Goal: Task Accomplishment & Management: Use online tool/utility

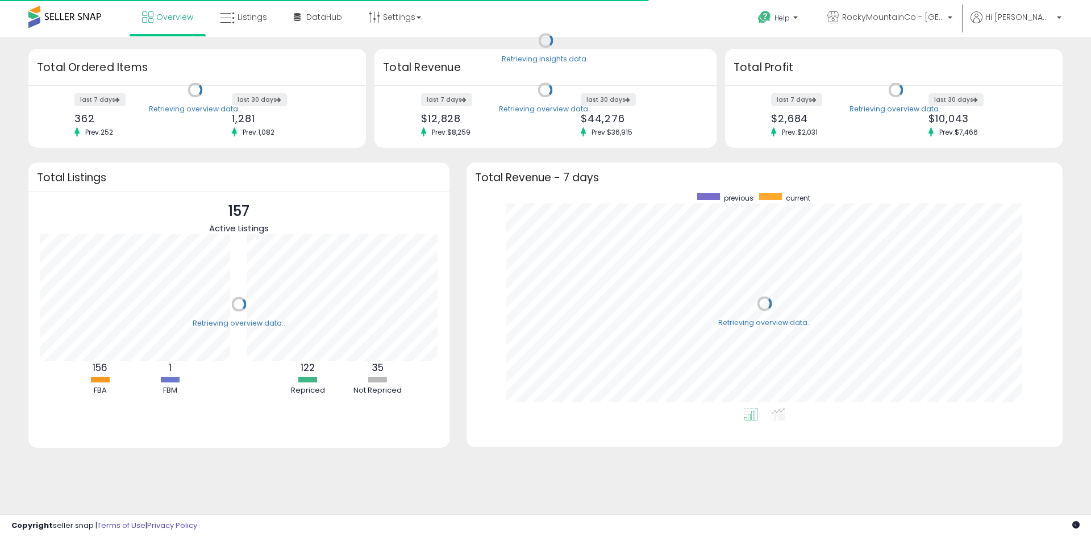
scroll to position [215, 573]
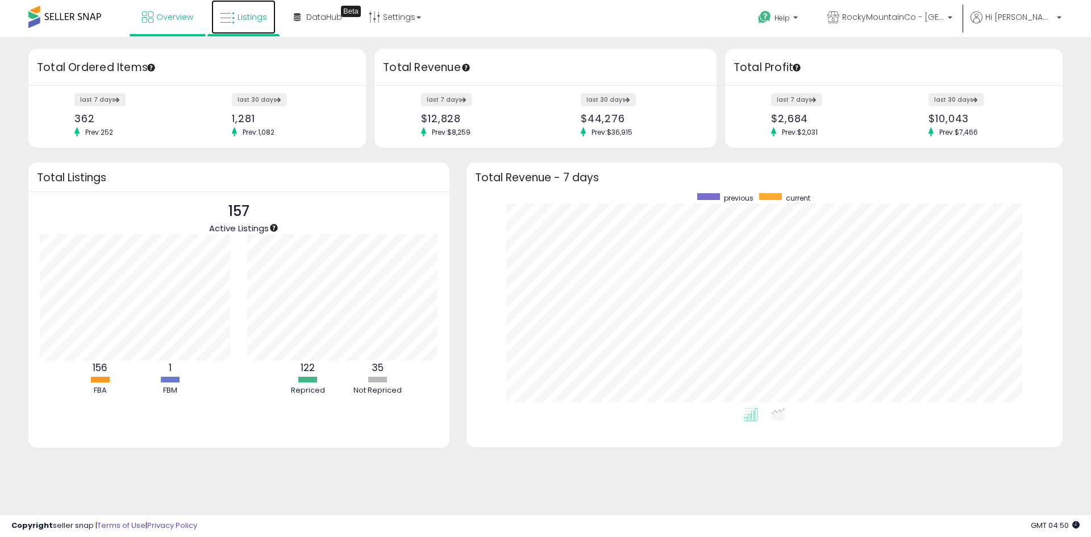
click at [239, 18] on span "Listings" at bounding box center [252, 16] width 30 height 11
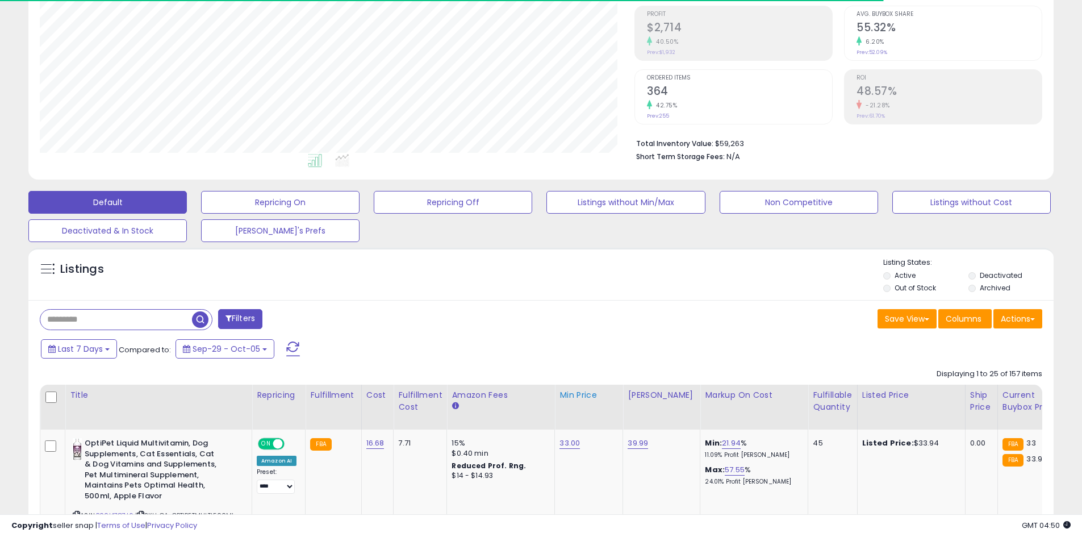
scroll to position [233, 595]
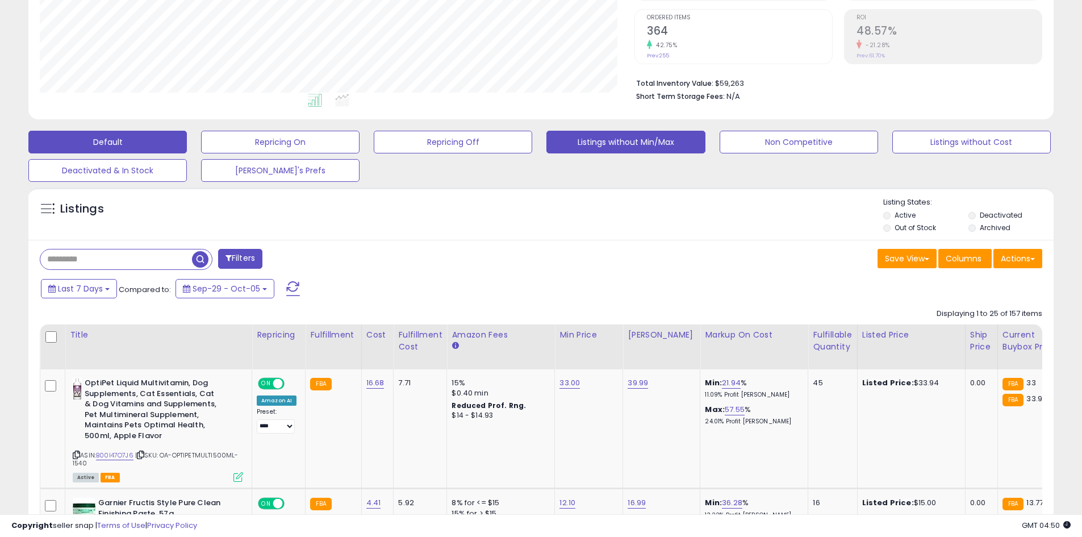
click at [600, 139] on button "Listings without Min/Max" at bounding box center [625, 142] width 158 height 23
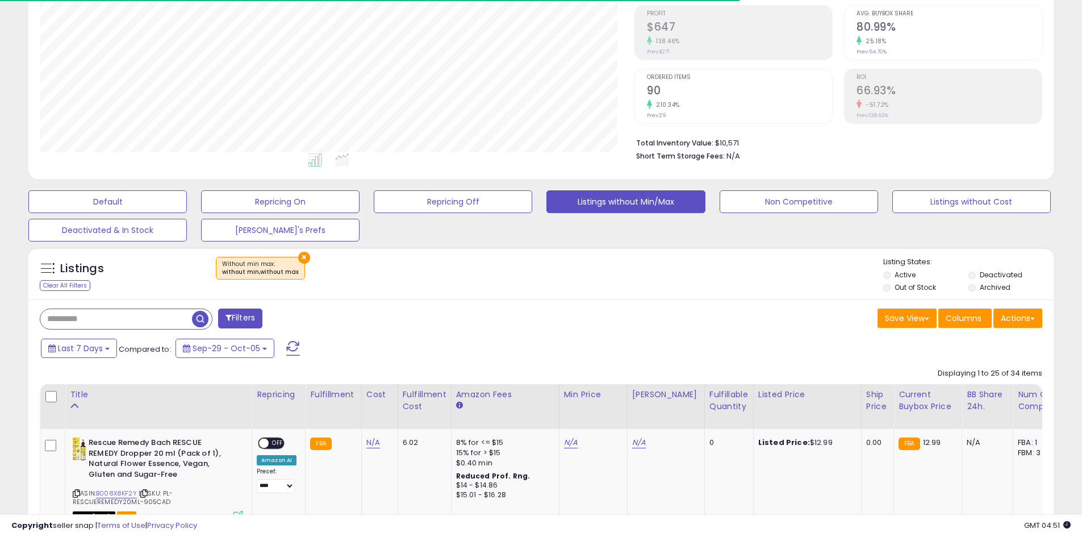
scroll to position [233, 595]
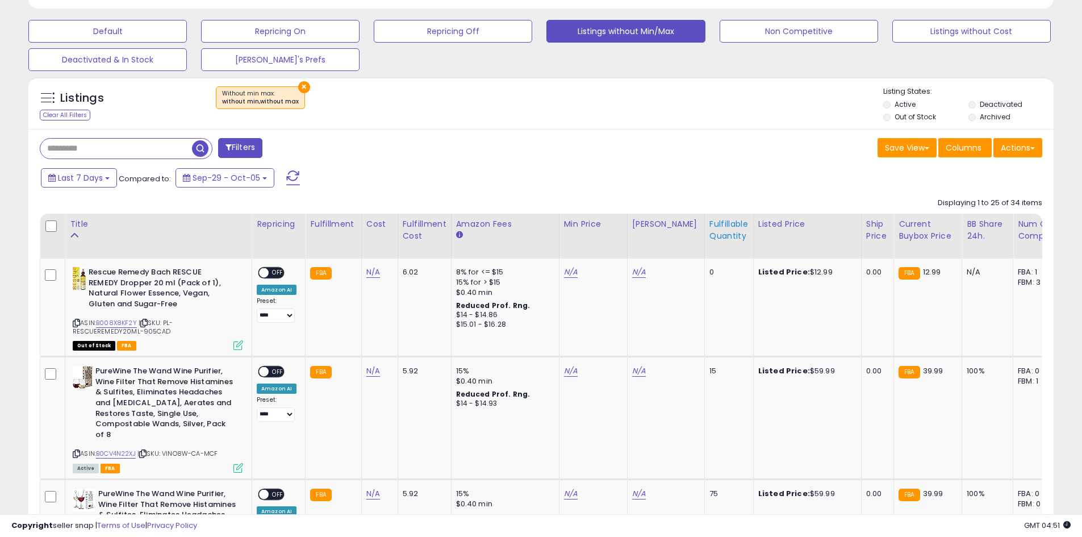
click at [723, 234] on div "Fulfillable Quantity" at bounding box center [728, 230] width 39 height 24
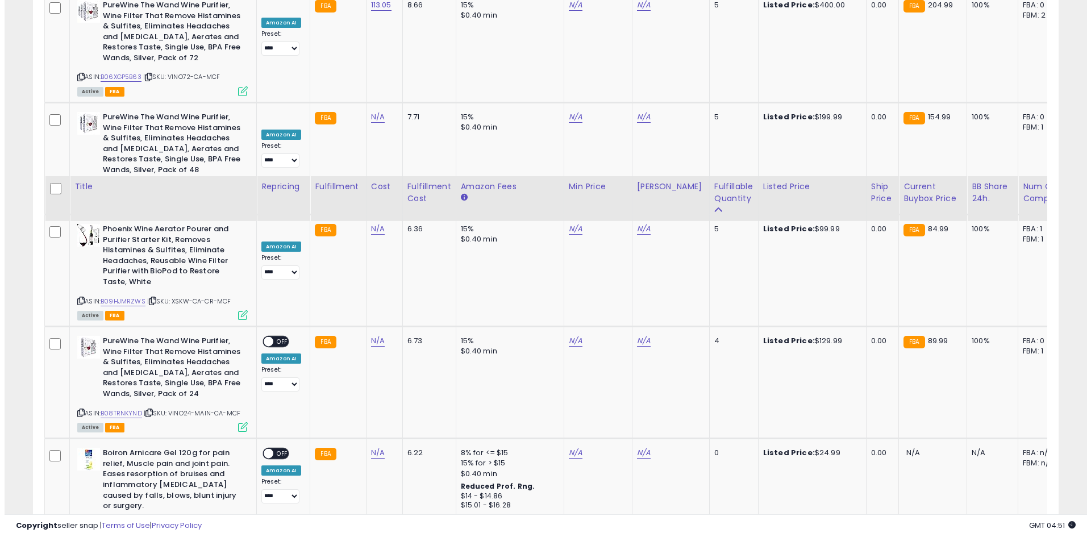
scroll to position [0, 0]
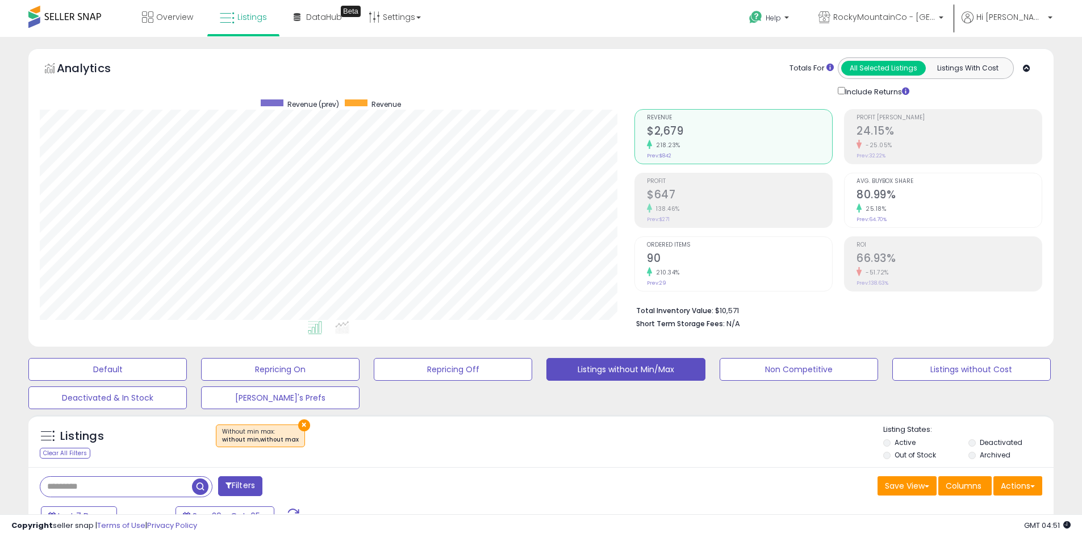
drag, startPoint x: 532, startPoint y: 339, endPoint x: 518, endPoint y: 23, distance: 316.7
click at [279, 394] on button "[PERSON_NAME]'s Prefs" at bounding box center [280, 397] width 158 height 23
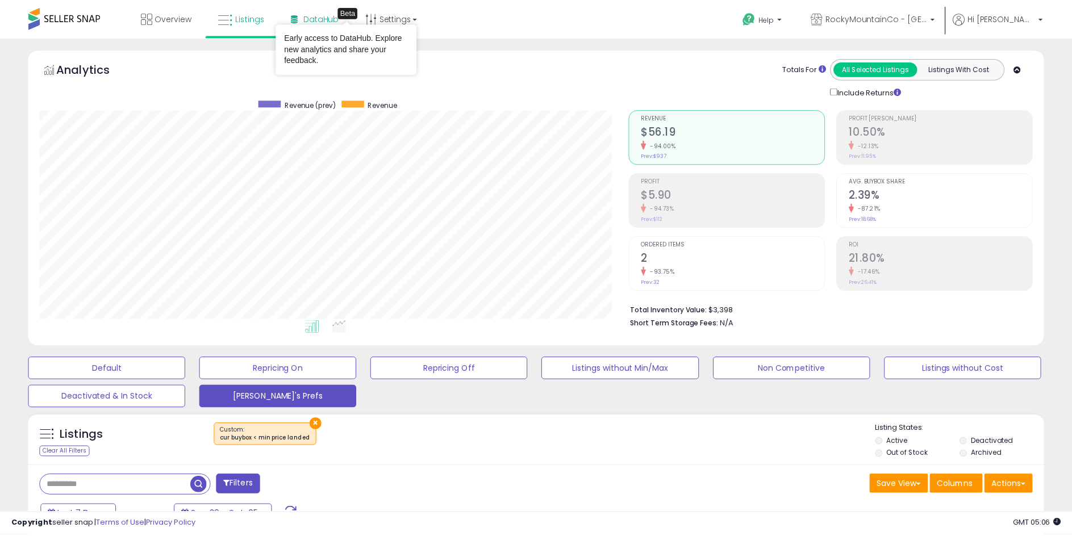
scroll to position [567741, 567385]
